Goal: Task Accomplishment & Management: Use online tool/utility

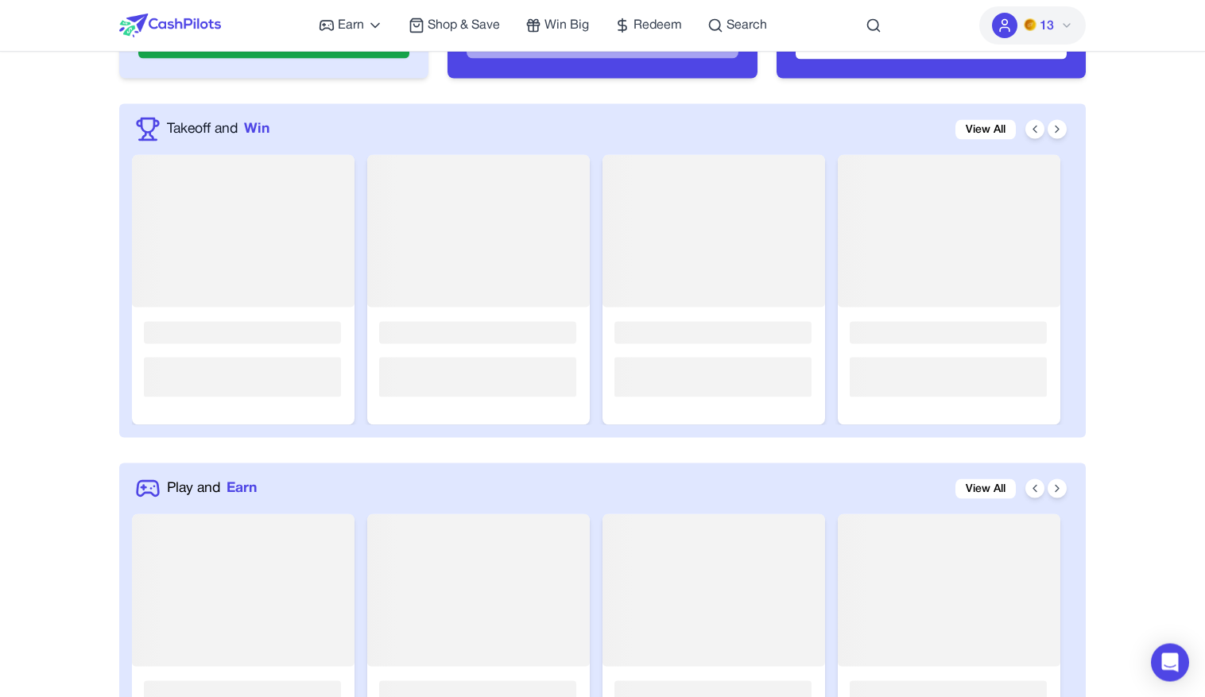
scroll to position [737, 0]
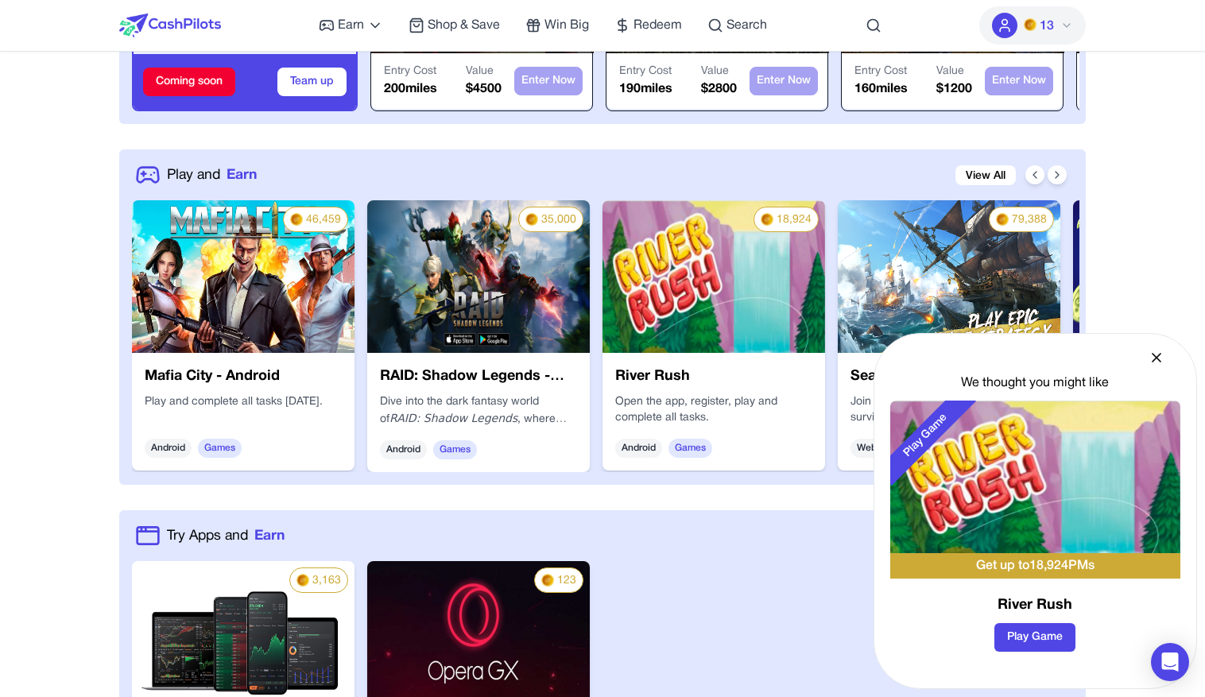
click at [1157, 358] on icon at bounding box center [1156, 358] width 16 height 16
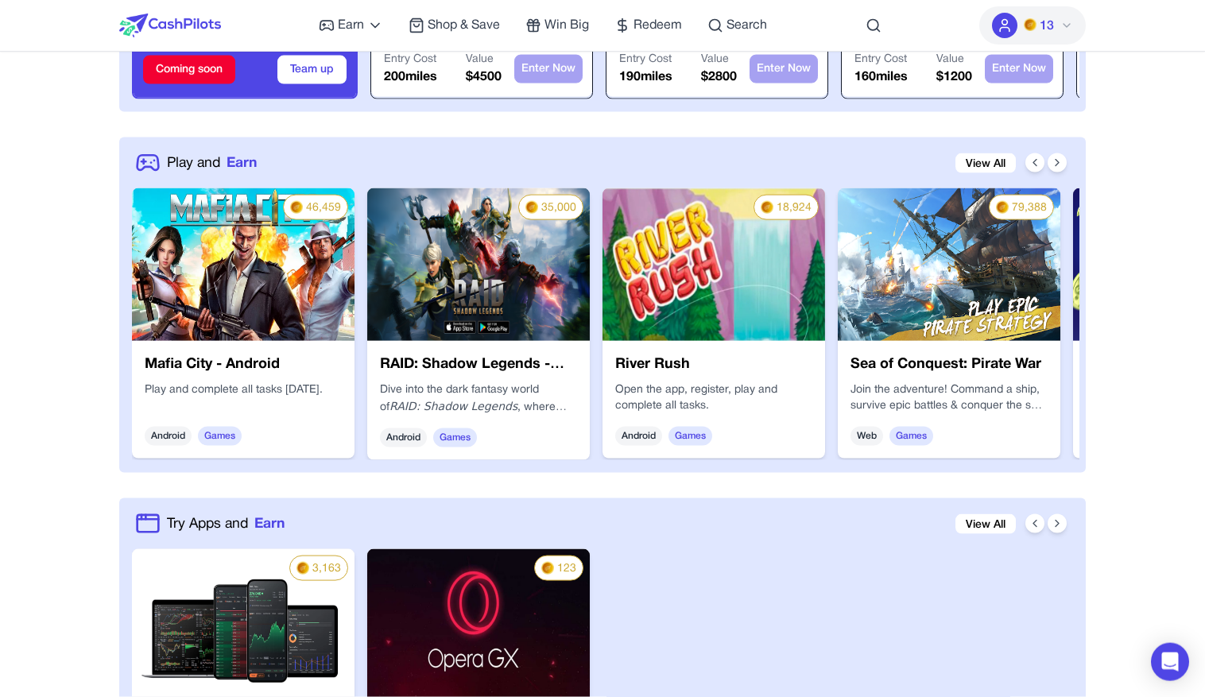
scroll to position [750, 0]
click at [1055, 156] on icon at bounding box center [1057, 162] width 13 height 13
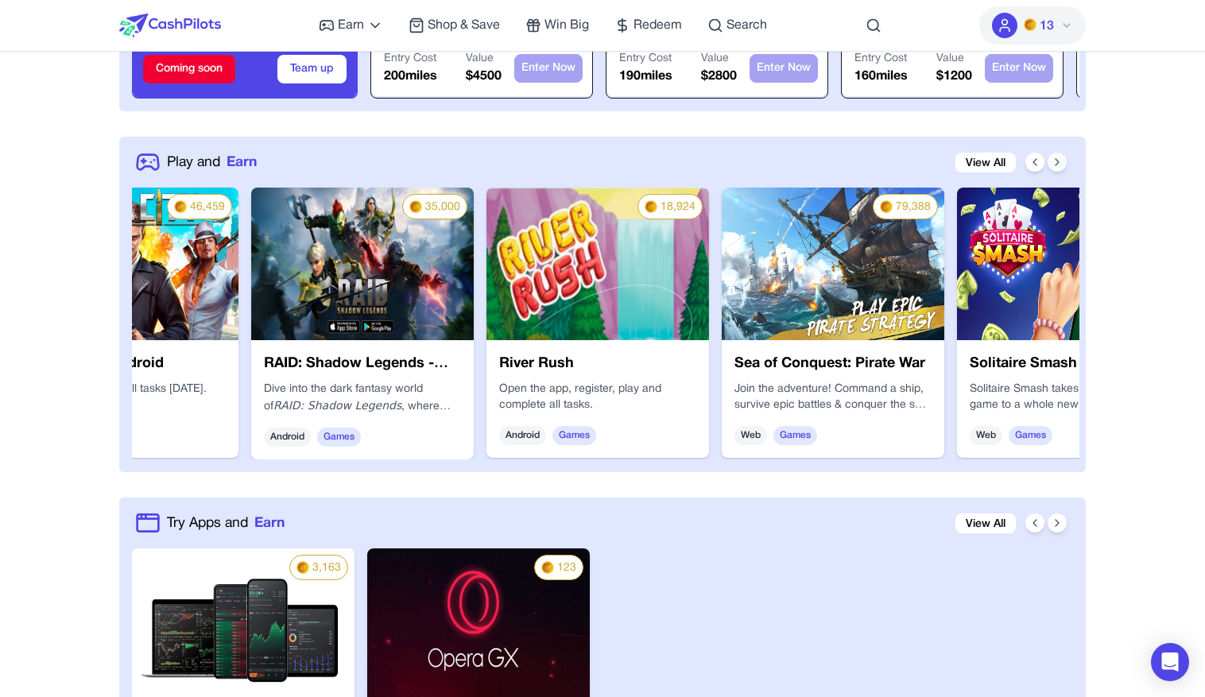
click at [1056, 159] on icon at bounding box center [1056, 162] width 3 height 6
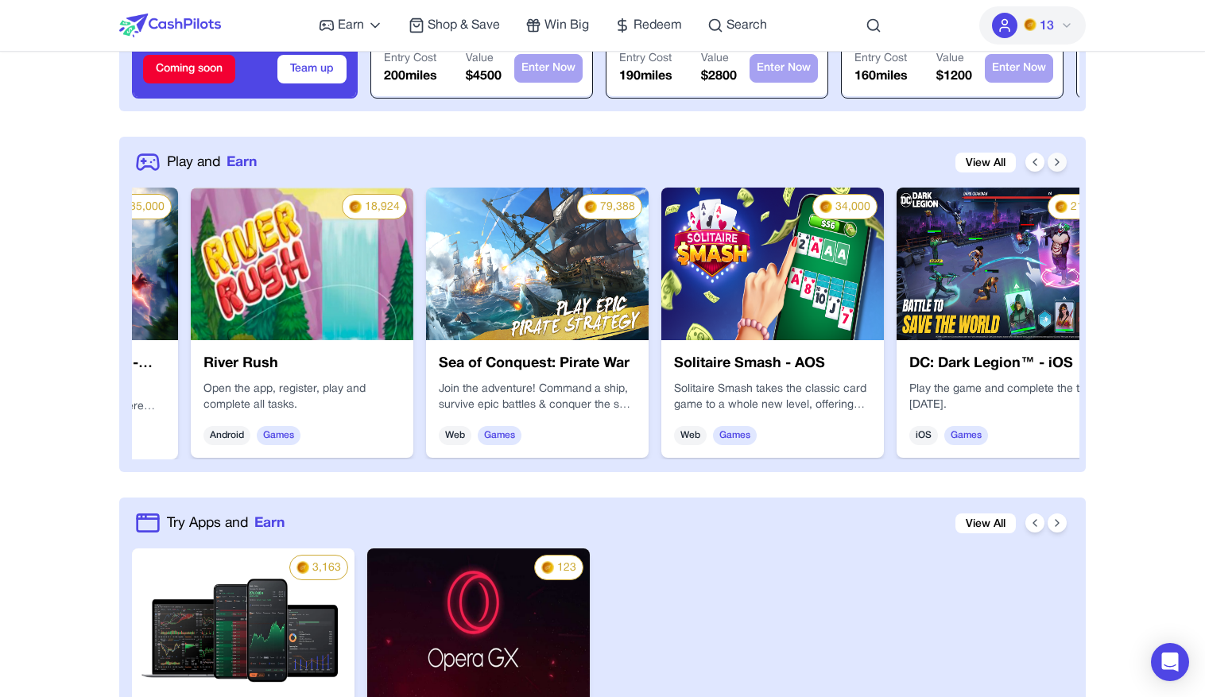
click at [1056, 159] on icon at bounding box center [1056, 162] width 3 height 6
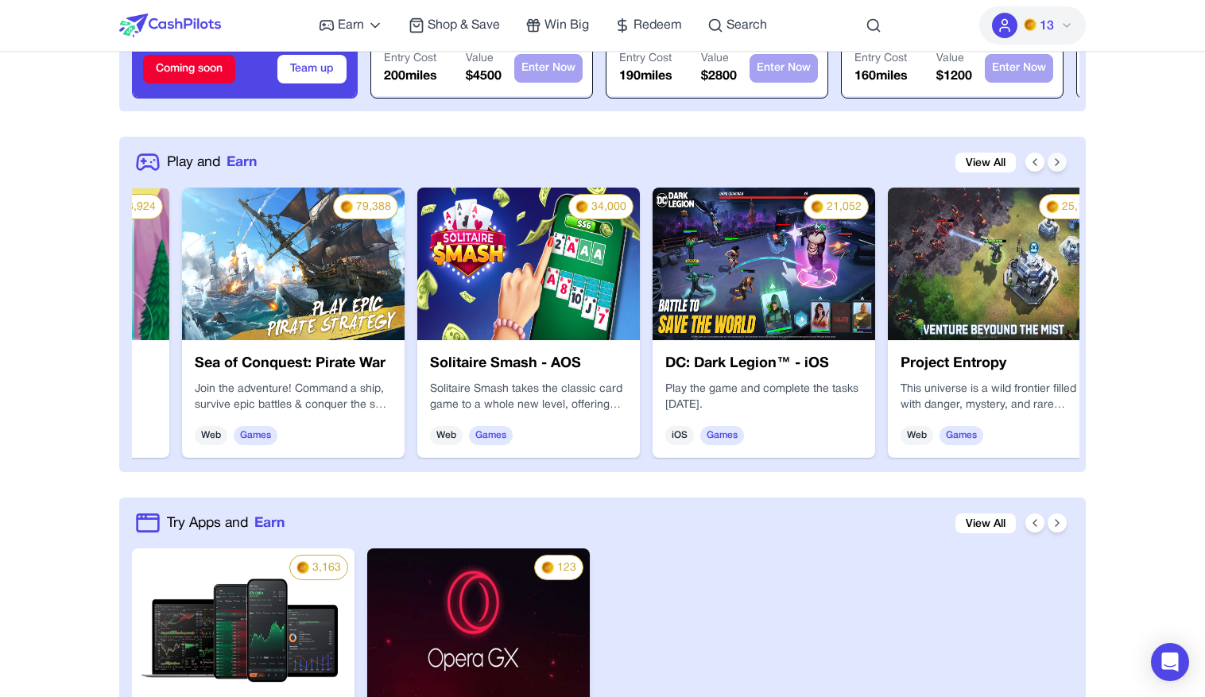
click at [1062, 156] on icon at bounding box center [1057, 162] width 13 height 13
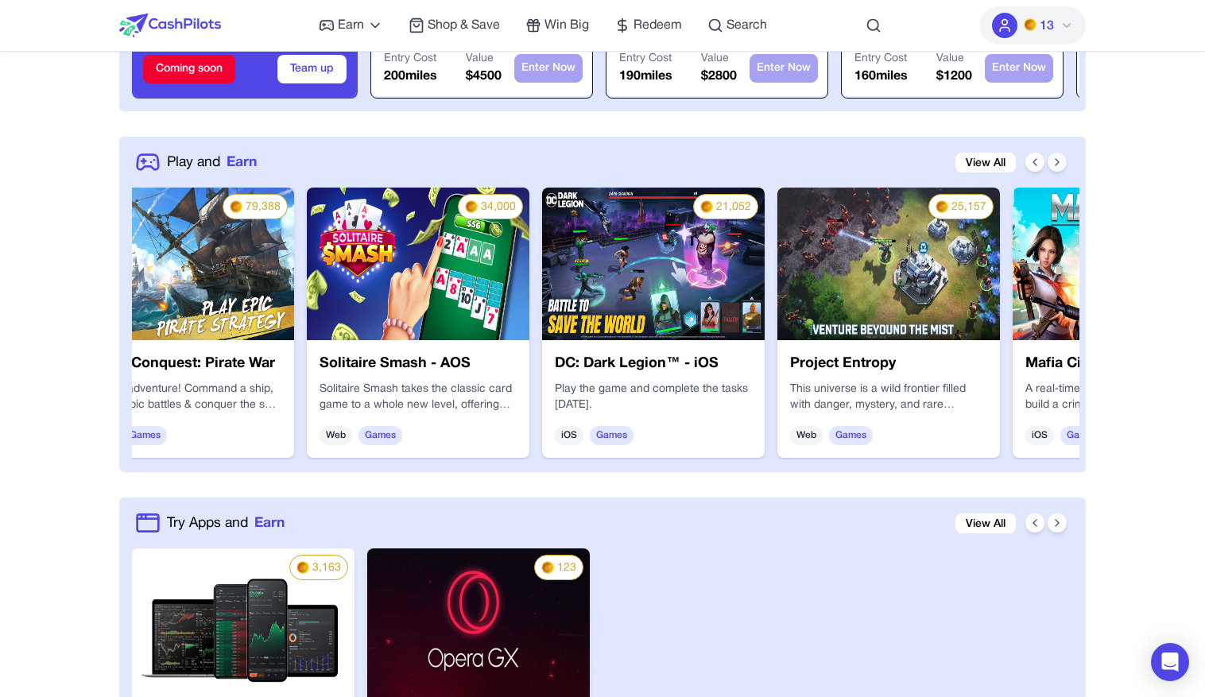
click at [1062, 156] on icon at bounding box center [1057, 162] width 13 height 13
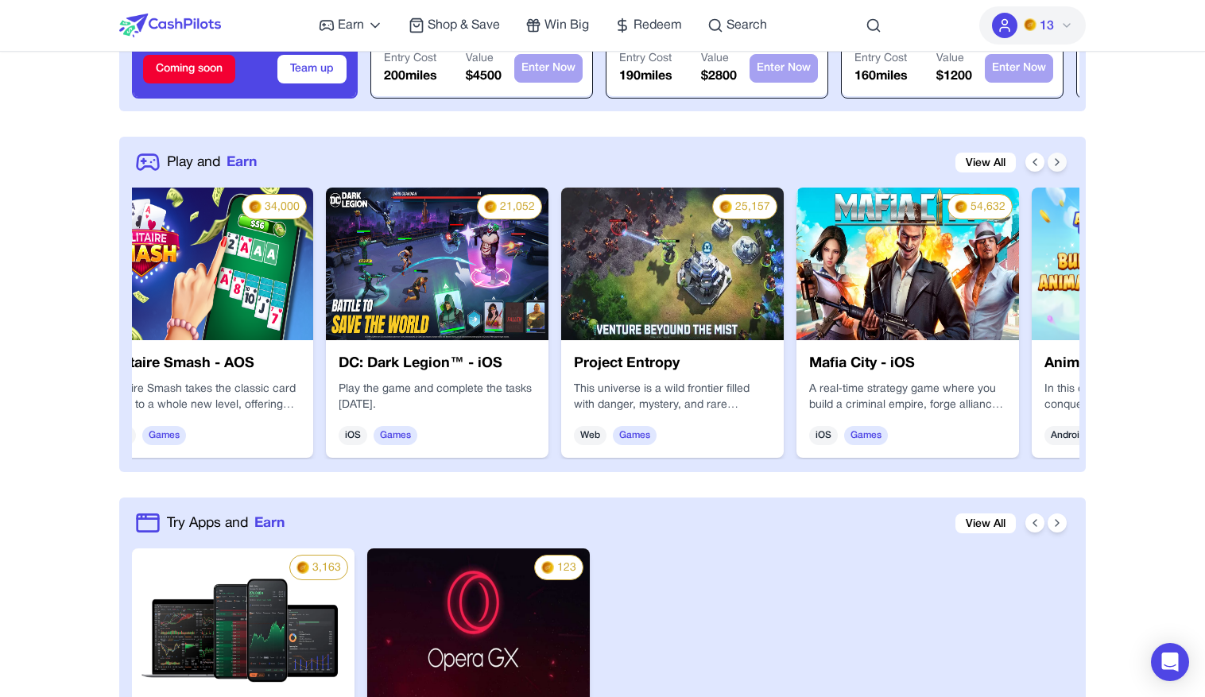
click at [1062, 156] on icon at bounding box center [1057, 162] width 13 height 13
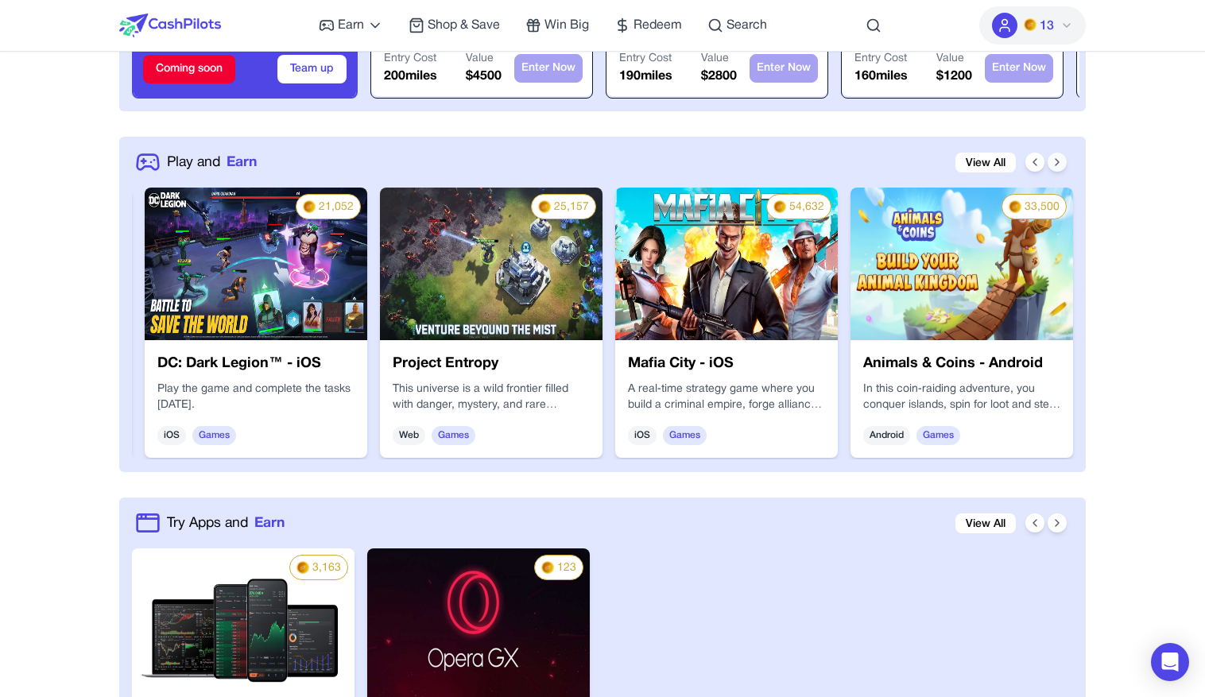
click at [1062, 156] on icon at bounding box center [1057, 162] width 13 height 13
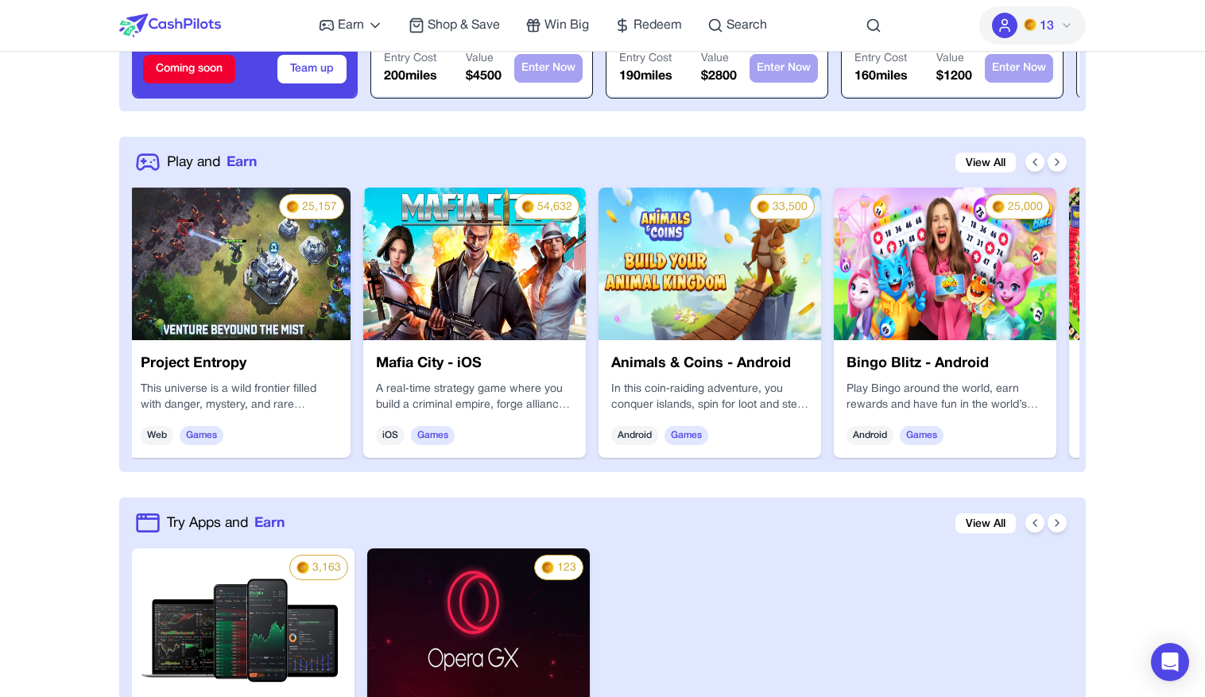
scroll to position [0, 1417]
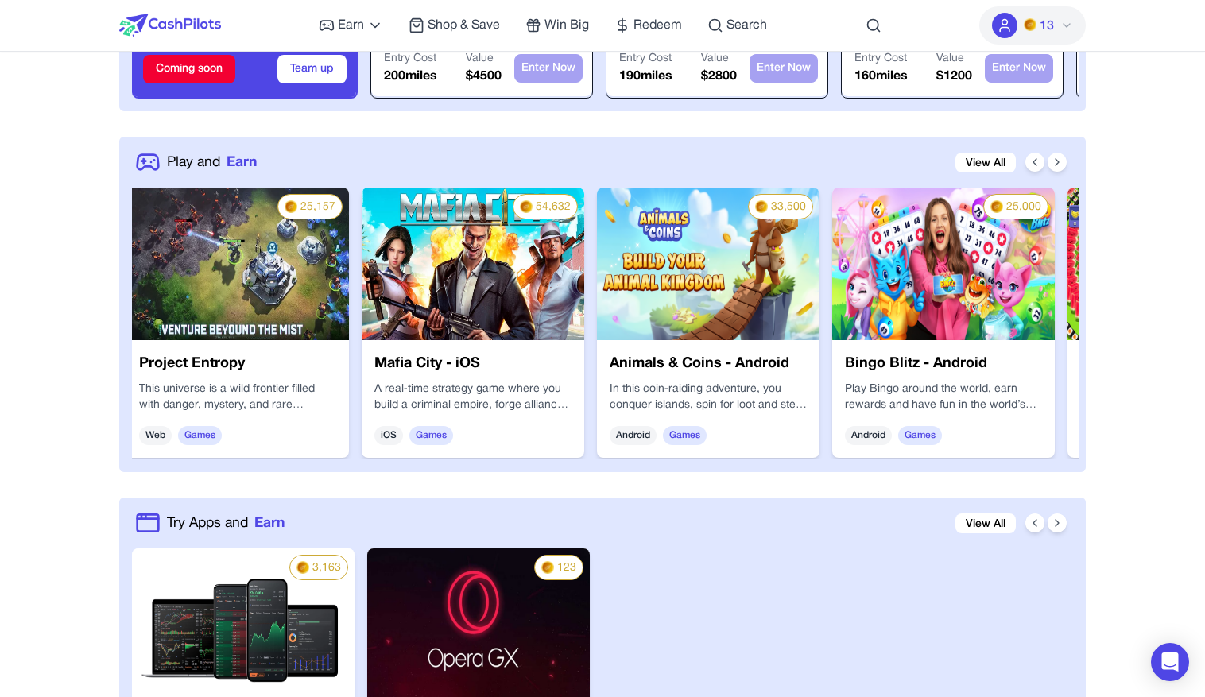
click at [541, 366] on div "Mafia City - iOS A real‑time strategy game where you build a criminal empire, f…" at bounding box center [473, 399] width 222 height 118
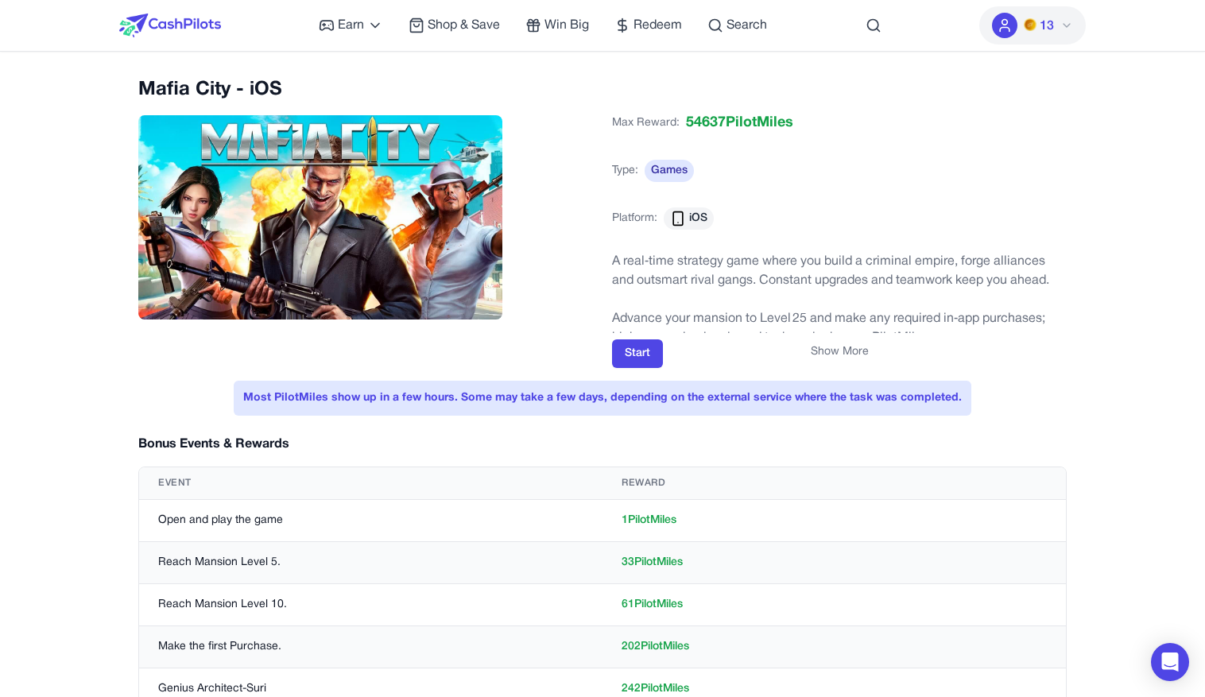
drag, startPoint x: 873, startPoint y: 348, endPoint x: 857, endPoint y: 347, distance: 15.9
click at [873, 348] on div "Start" at bounding box center [839, 353] width 455 height 29
click at [848, 351] on button "Show More" at bounding box center [840, 352] width 58 height 16
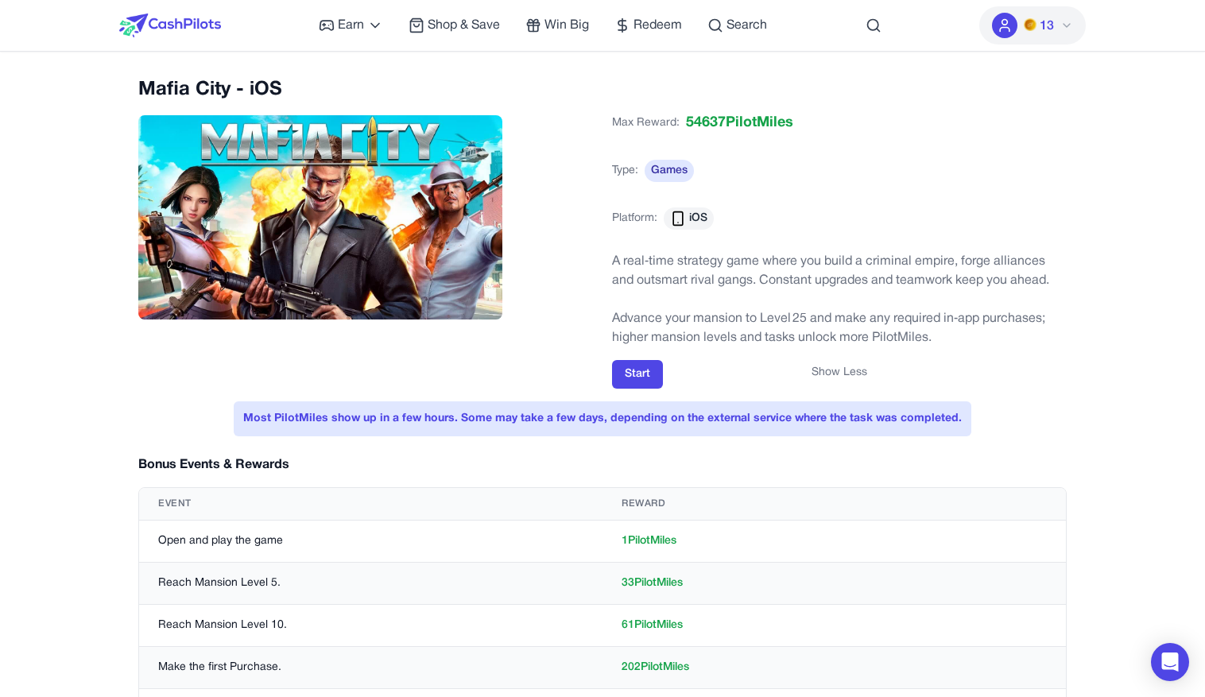
click at [845, 376] on button "Show Less" at bounding box center [839, 373] width 56 height 16
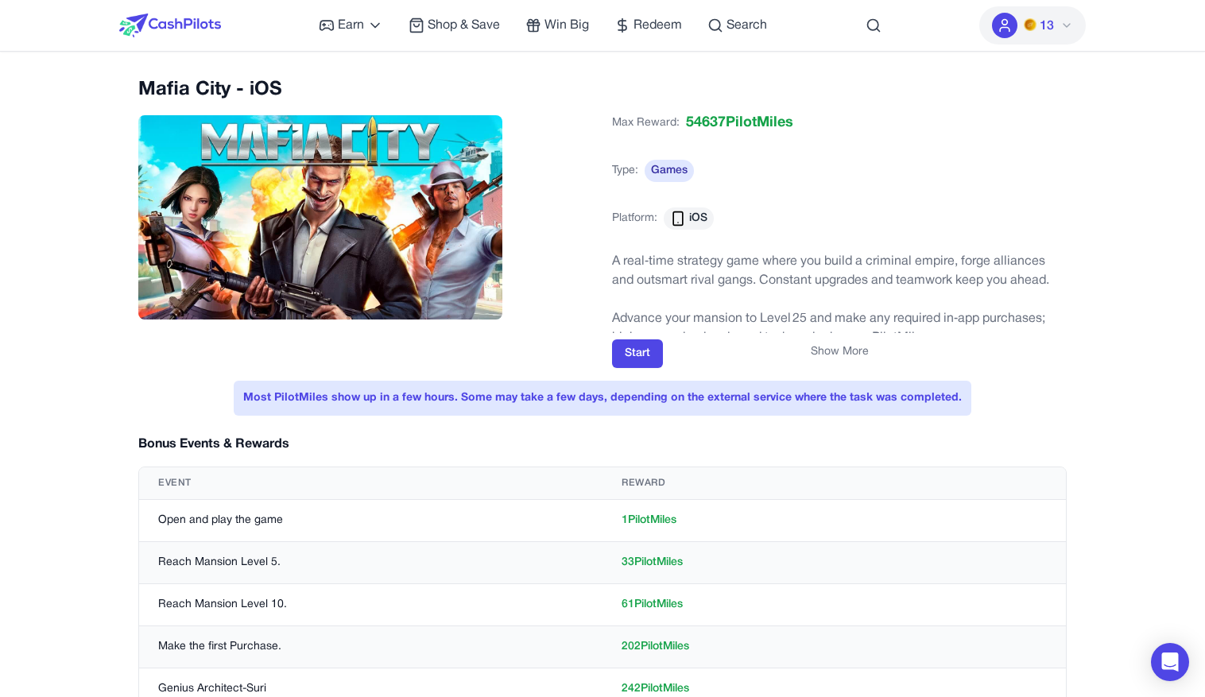
click at [840, 356] on button "Show More" at bounding box center [840, 352] width 58 height 16
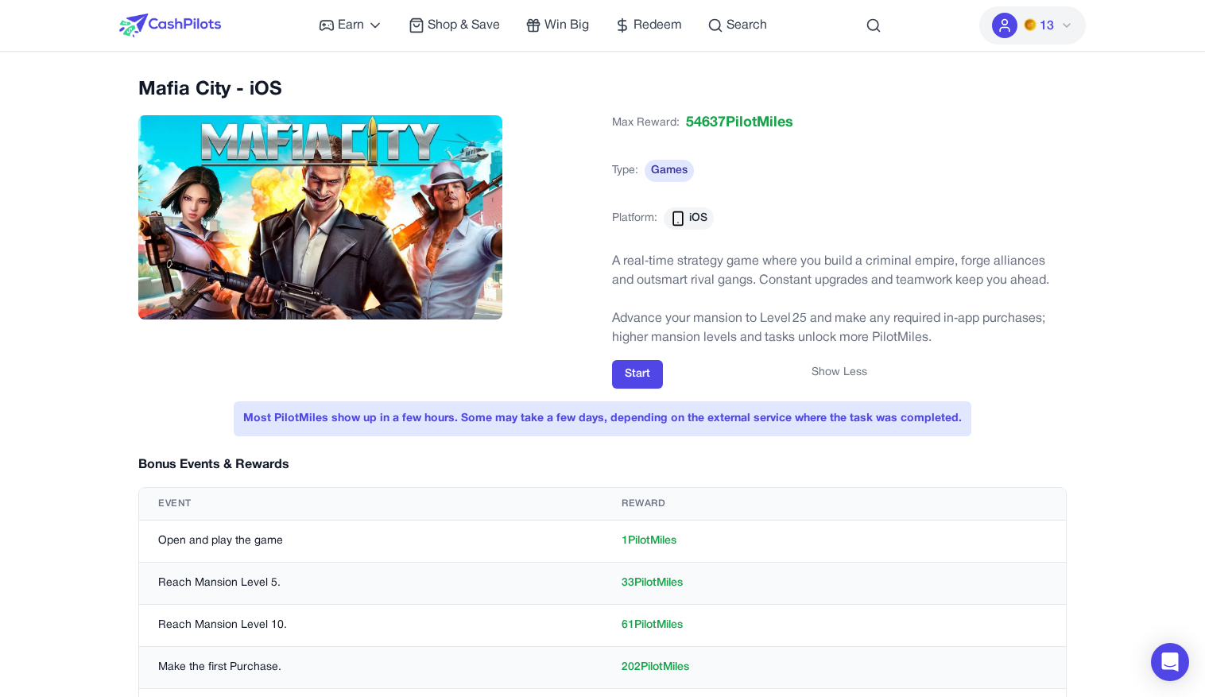
drag, startPoint x: 836, startPoint y: 373, endPoint x: 827, endPoint y: 373, distance: 8.7
click at [836, 373] on button "Show Less" at bounding box center [839, 373] width 56 height 16
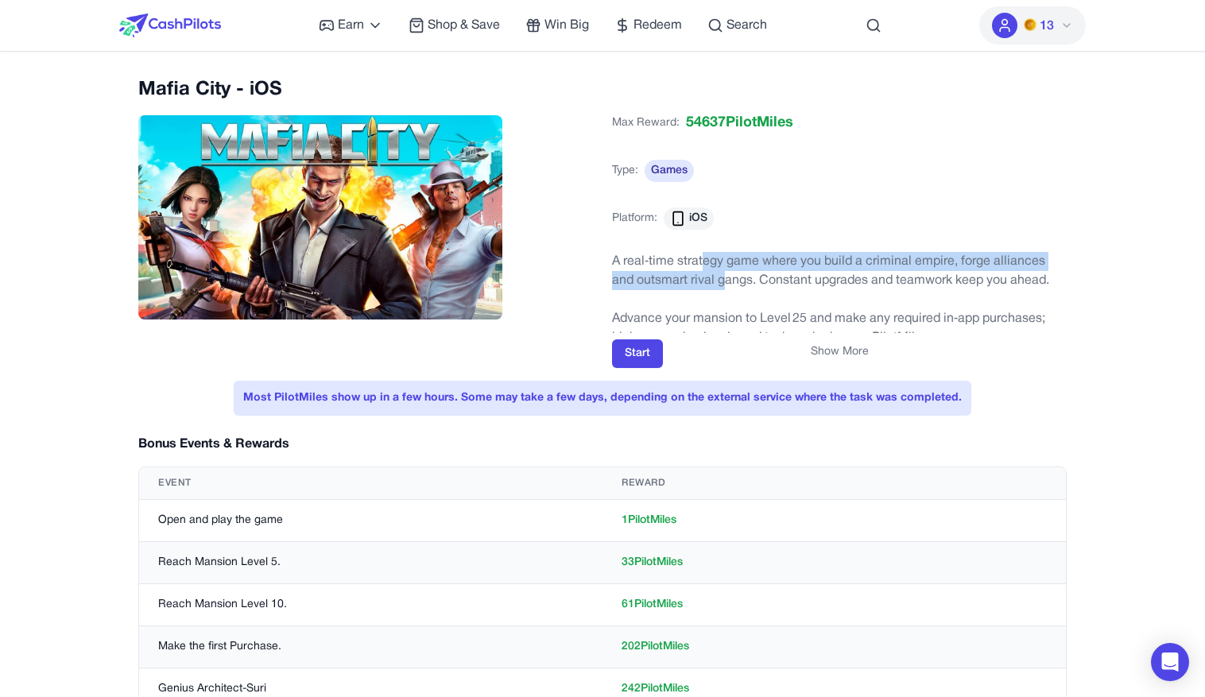
drag, startPoint x: 702, startPoint y: 271, endPoint x: 700, endPoint y: 263, distance: 8.3
click at [700, 263] on p "A real‑time strategy game where you build a criminal empire, forge alliances an…" at bounding box center [839, 271] width 455 height 38
click at [715, 259] on p "A real‑time strategy game where you build a criminal empire, forge alliances an…" at bounding box center [839, 271] width 455 height 38
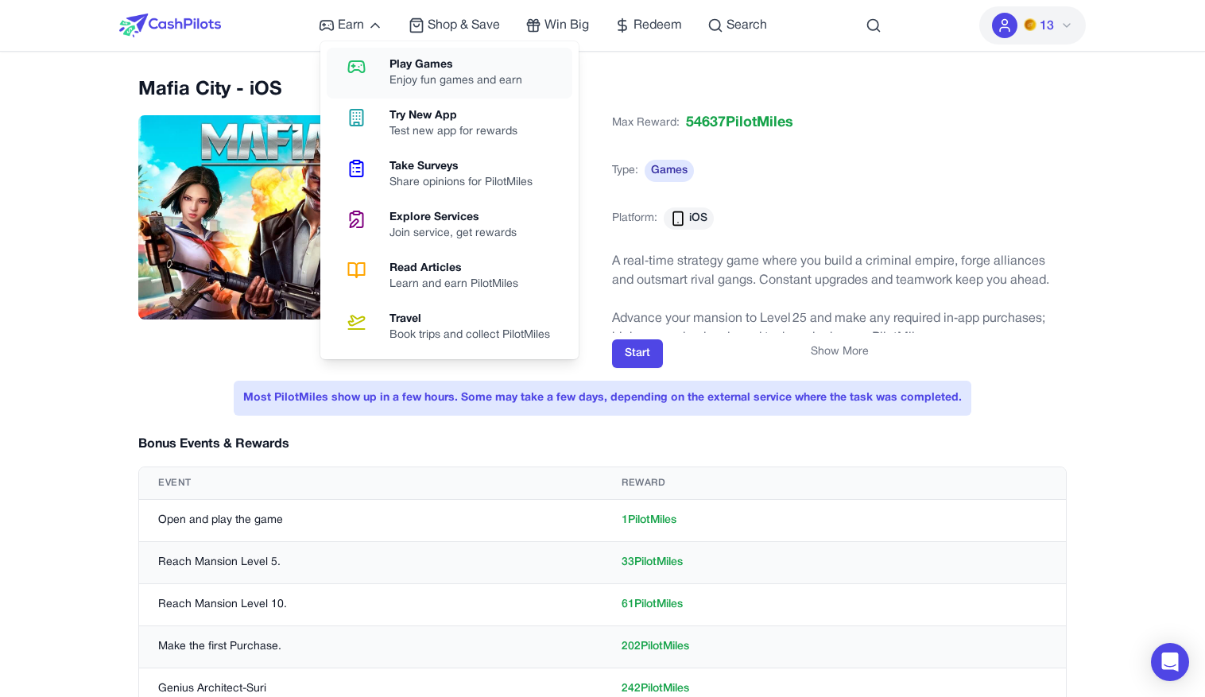
click at [369, 64] on icon at bounding box center [356, 66] width 41 height 19
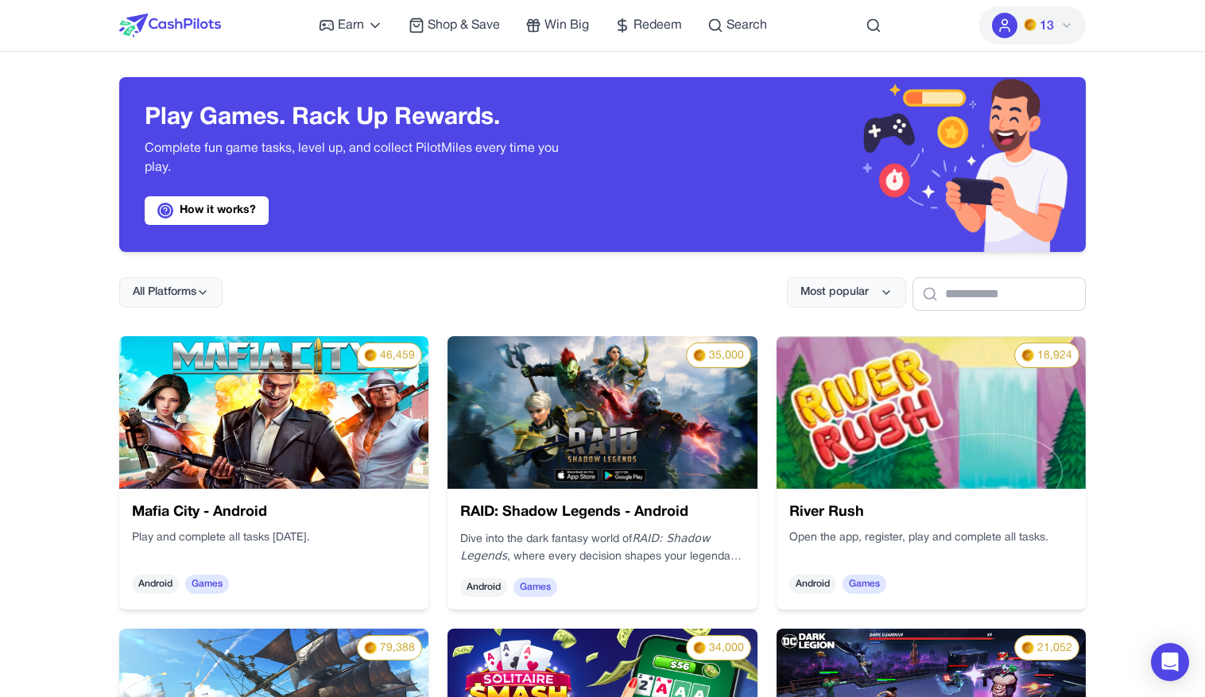
click at [177, 33] on img at bounding box center [170, 26] width 102 height 24
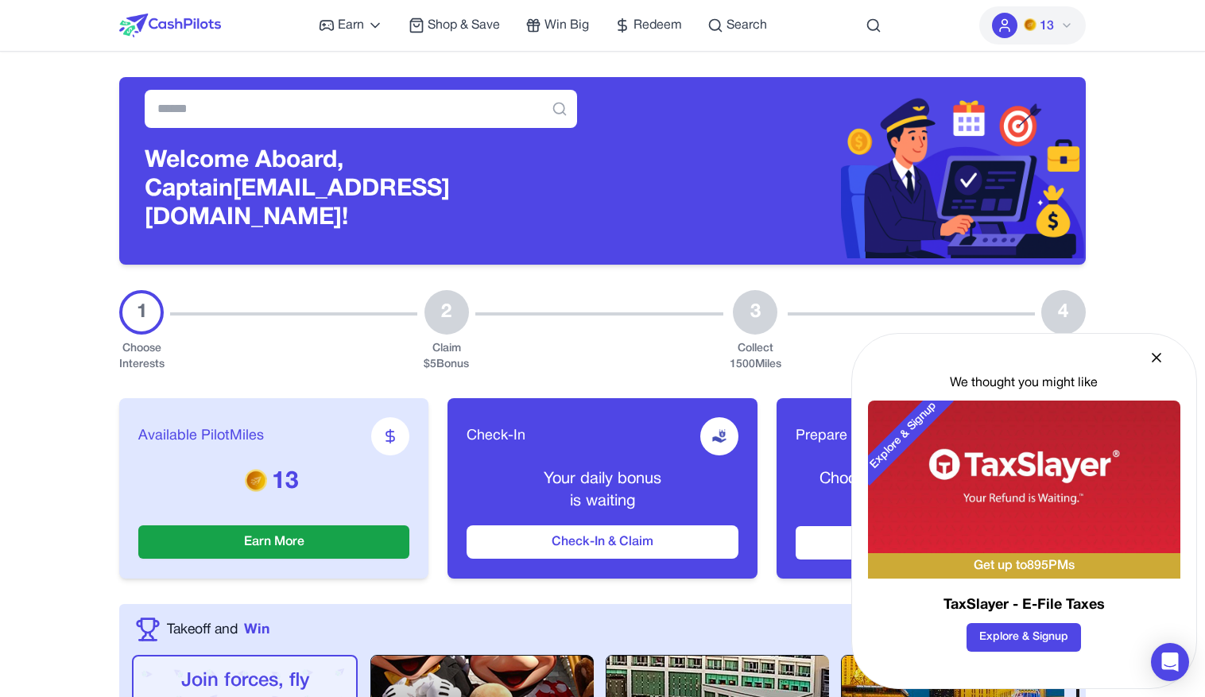
click at [1161, 356] on icon at bounding box center [1156, 358] width 16 height 16
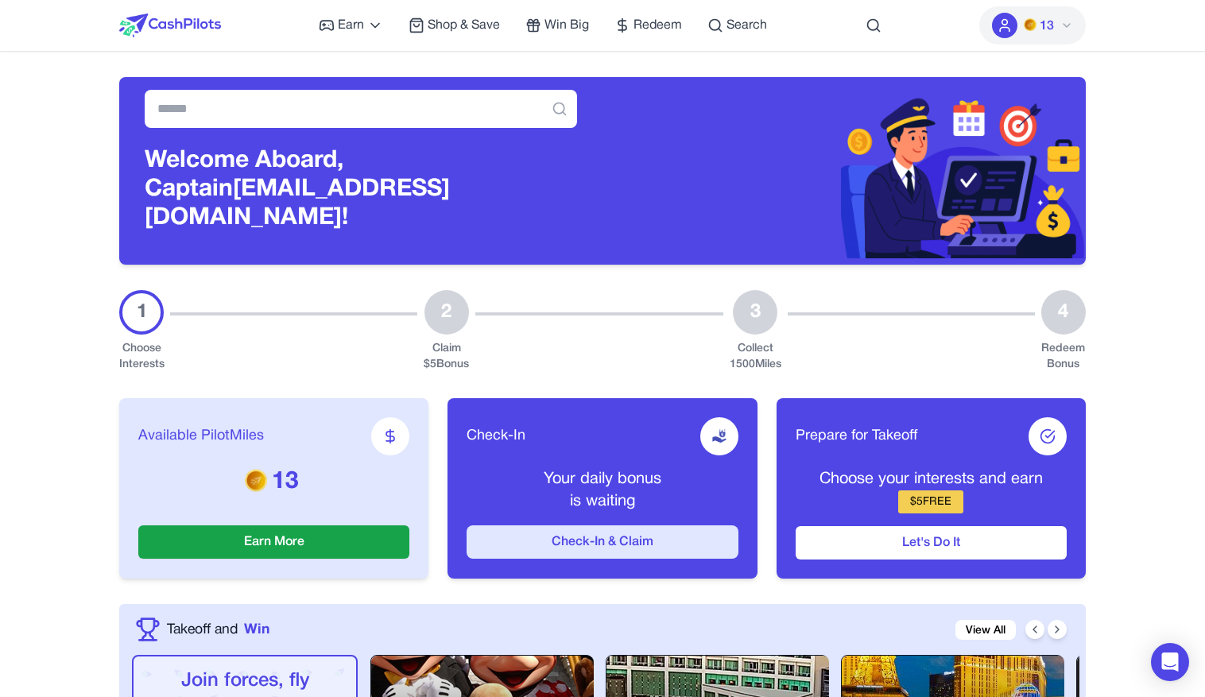
click at [614, 534] on button "Check-In & Claim" at bounding box center [601, 541] width 271 height 33
